Goal: Transaction & Acquisition: Download file/media

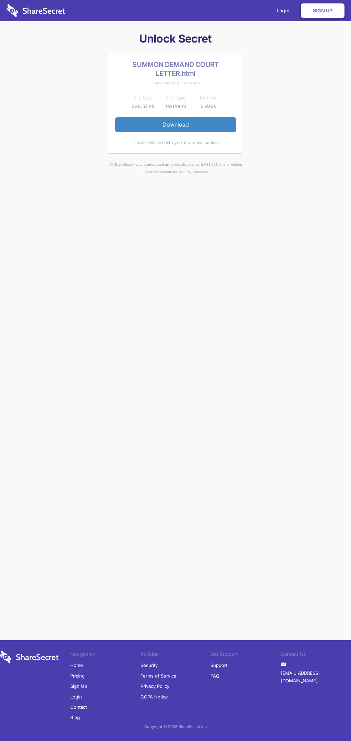
click at [176, 125] on link "Download" at bounding box center [175, 124] width 121 height 14
